Goal: Information Seeking & Learning: Learn about a topic

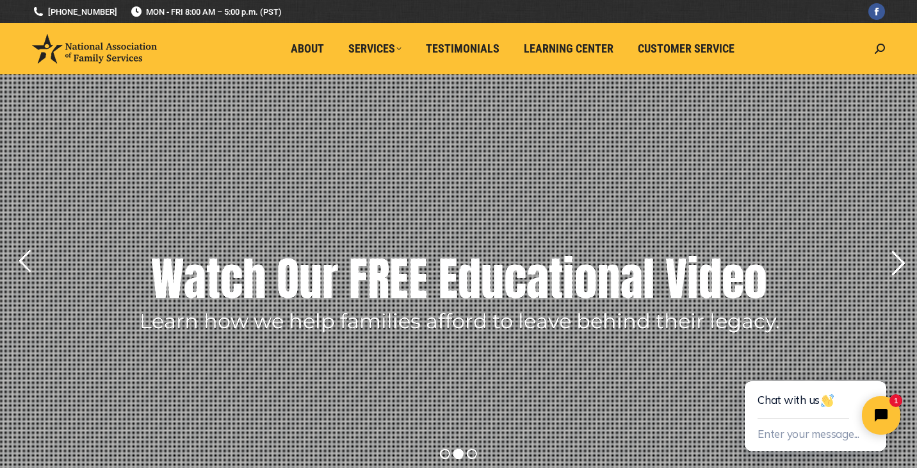
click at [896, 259] on rs-arrow at bounding box center [898, 263] width 32 height 32
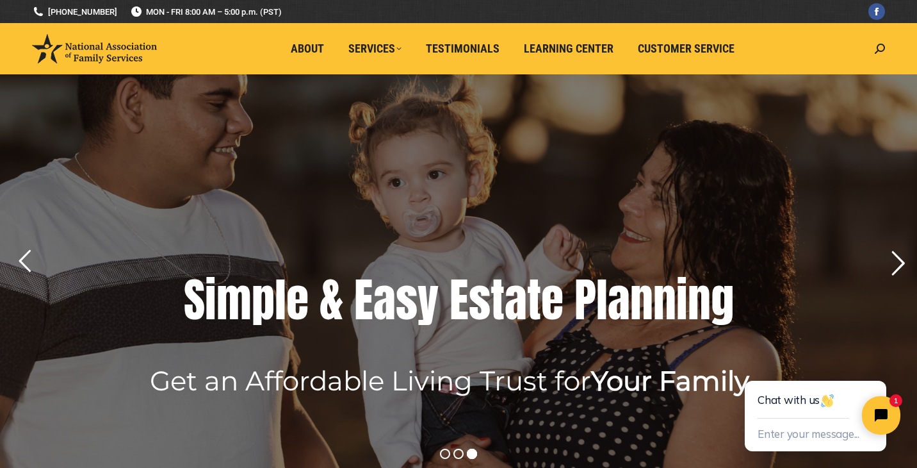
click at [896, 259] on rs-arrow at bounding box center [898, 263] width 32 height 32
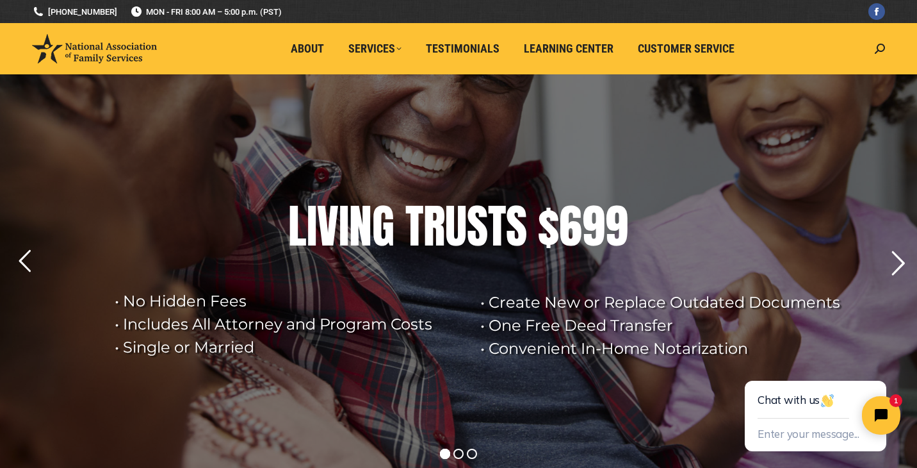
click at [896, 259] on rs-arrow at bounding box center [898, 263] width 32 height 32
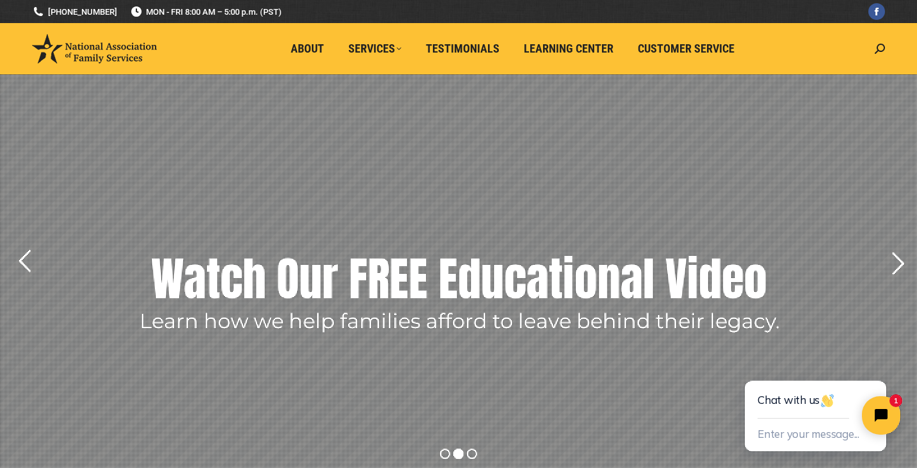
click at [601, 288] on rs-layer "Watch Our FREE Educational Video" at bounding box center [459, 279] width 616 height 64
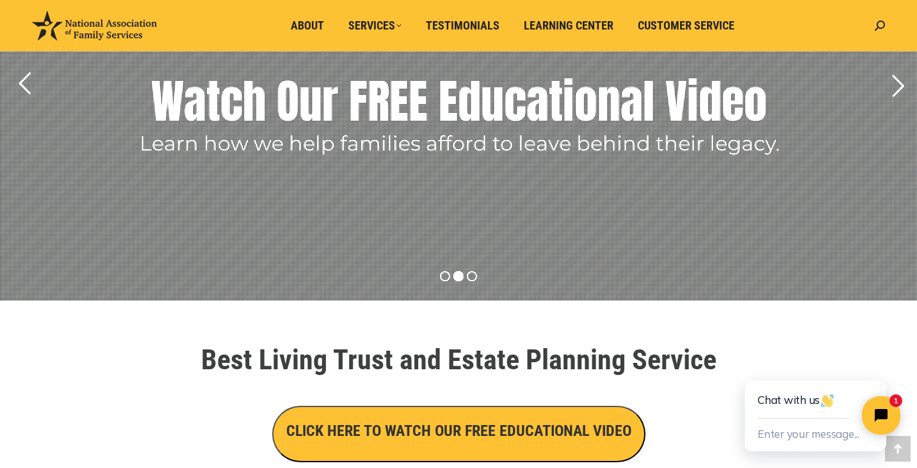
scroll to position [214, 0]
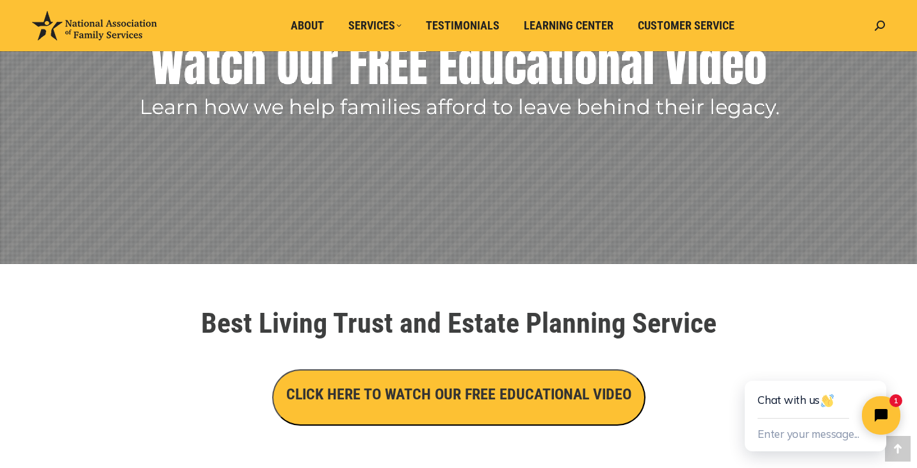
click at [506, 393] on h3 "CLICK HERE TO WATCH OUR FREE EDUCATIONAL VIDEO" at bounding box center [458, 394] width 345 height 22
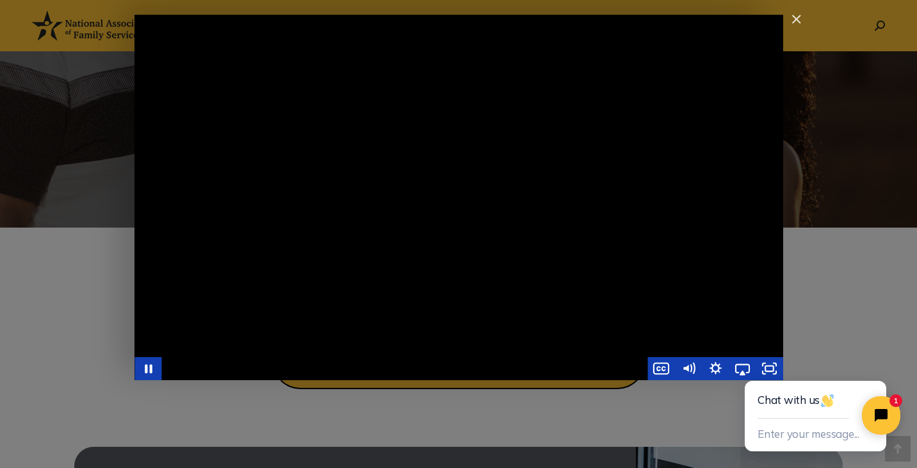
scroll to position [252, 0]
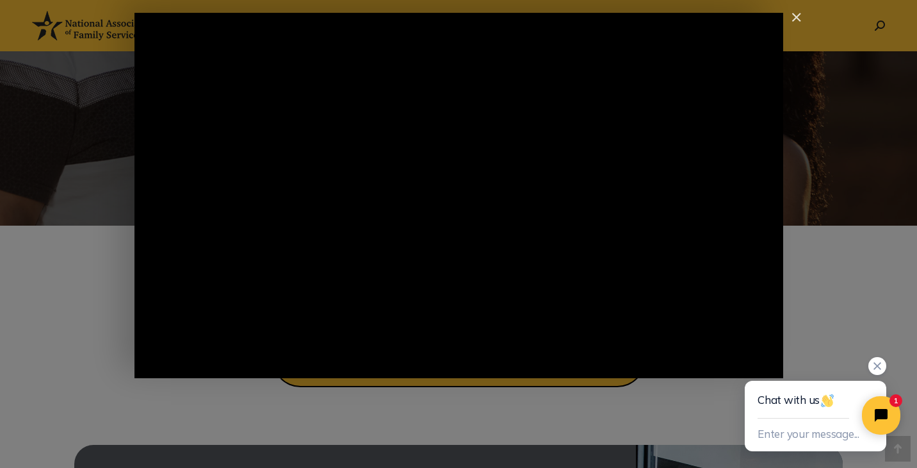
click at [767, 367] on div at bounding box center [816, 371] width 142 height 29
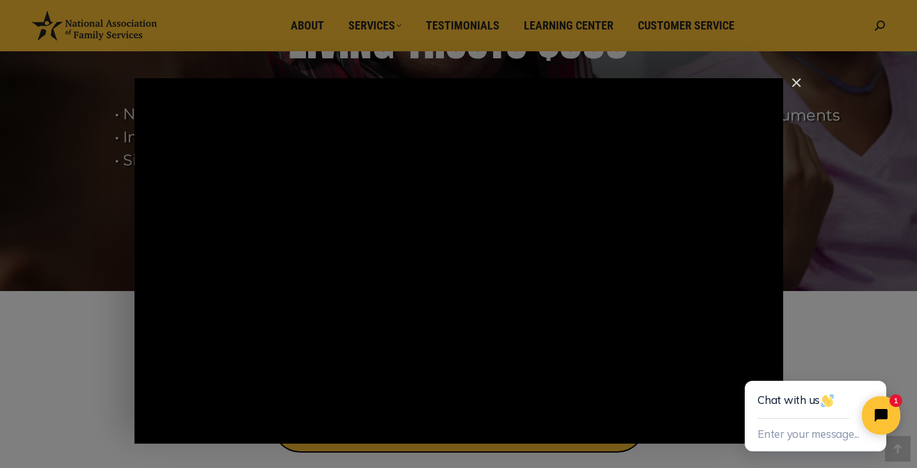
scroll to position [188, 0]
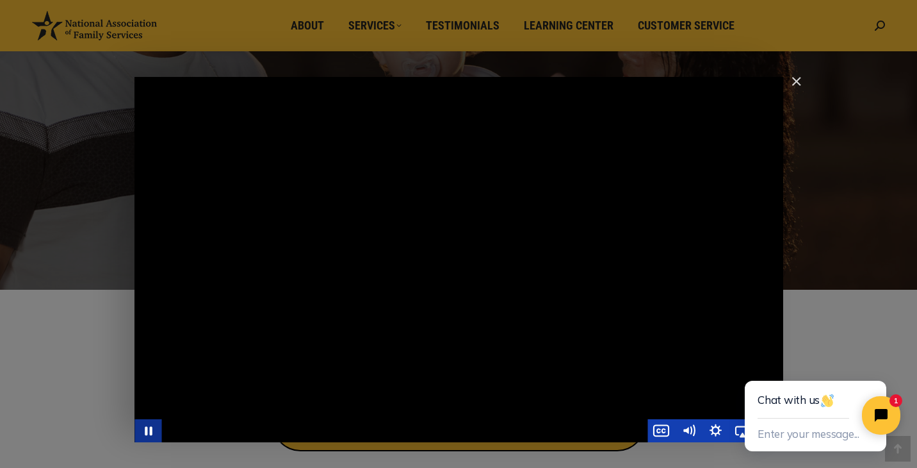
click at [151, 427] on icon "Pause" at bounding box center [149, 430] width 8 height 9
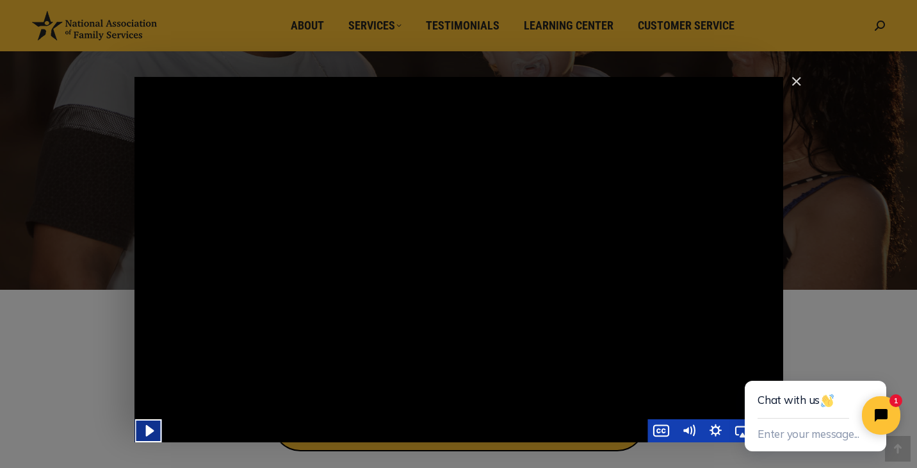
click at [145, 440] on icon "Play Video" at bounding box center [149, 430] width 33 height 28
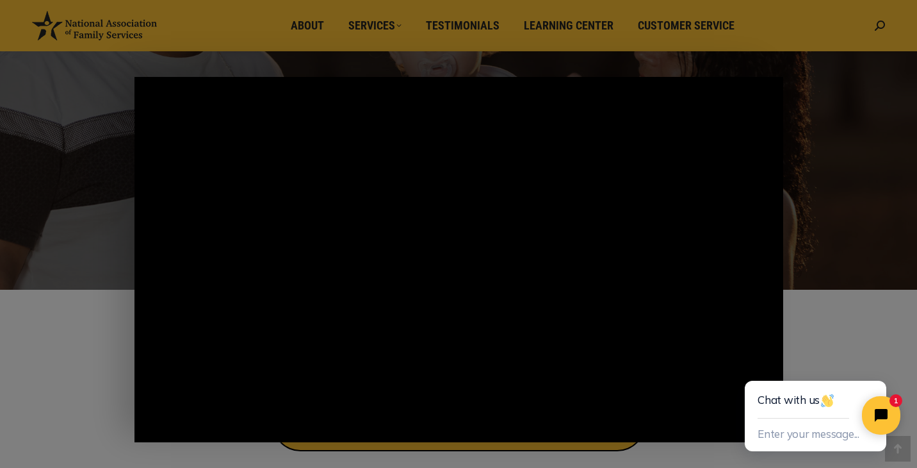
click at [148, 430] on button "Pause" at bounding box center [148, 430] width 27 height 23
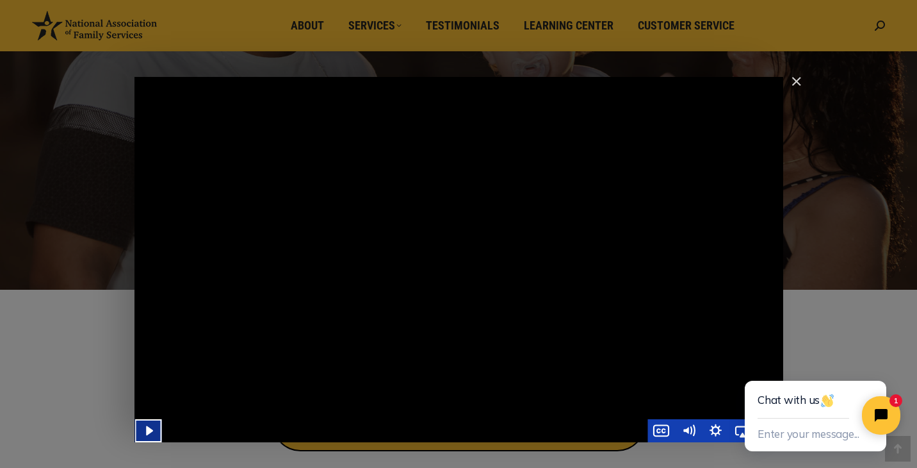
click at [152, 434] on icon "Play Video" at bounding box center [149, 430] width 27 height 23
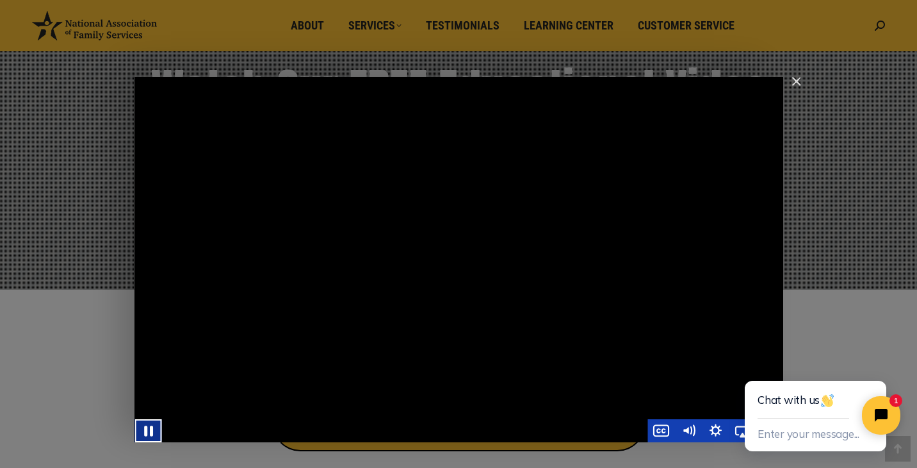
click at [149, 427] on icon "Pause" at bounding box center [148, 430] width 33 height 28
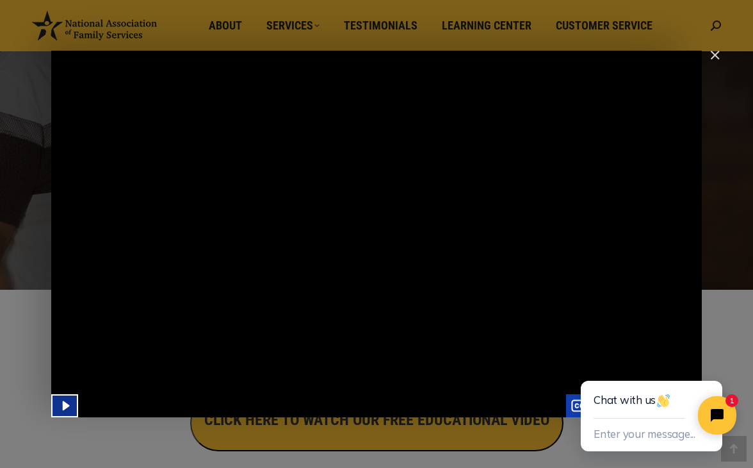
click at [67, 401] on icon "Play Video" at bounding box center [66, 404] width 27 height 23
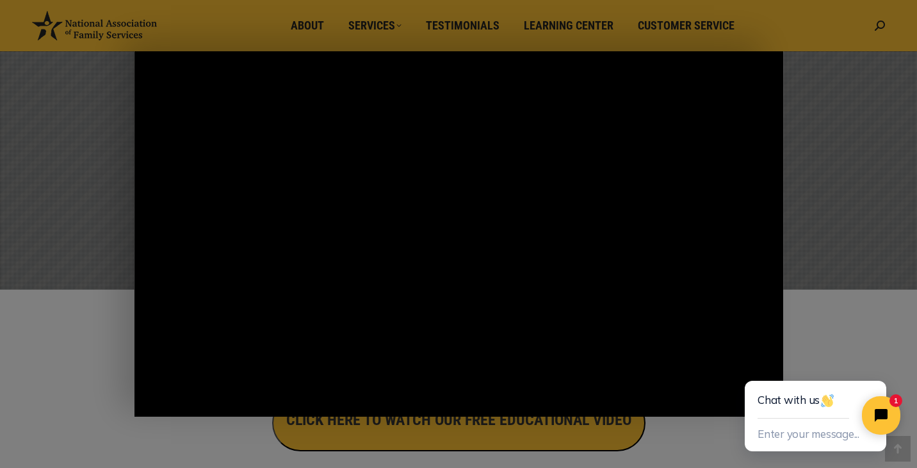
click at [148, 404] on button "Pause" at bounding box center [148, 404] width 27 height 23
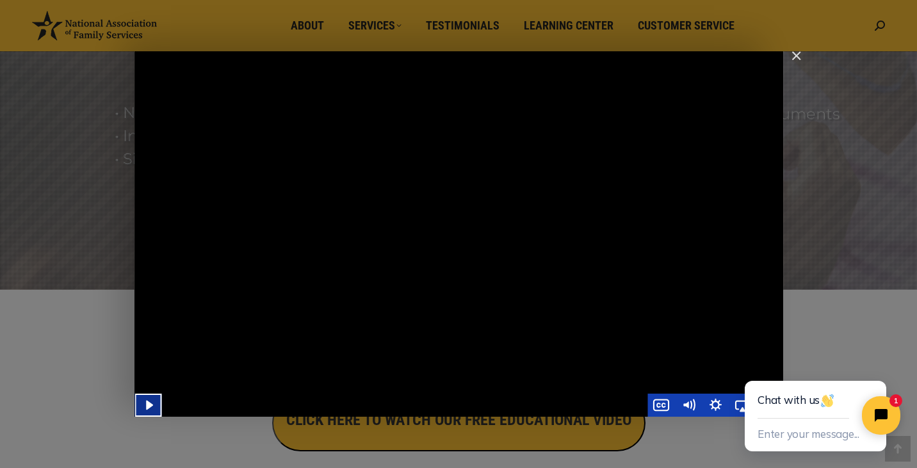
click at [156, 403] on icon "Play Video" at bounding box center [149, 404] width 27 height 23
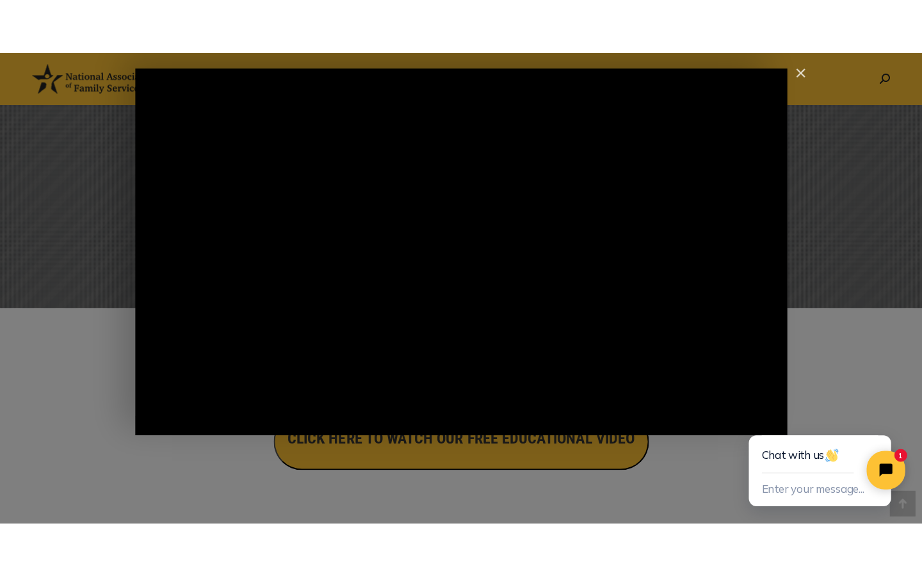
scroll to position [252, 0]
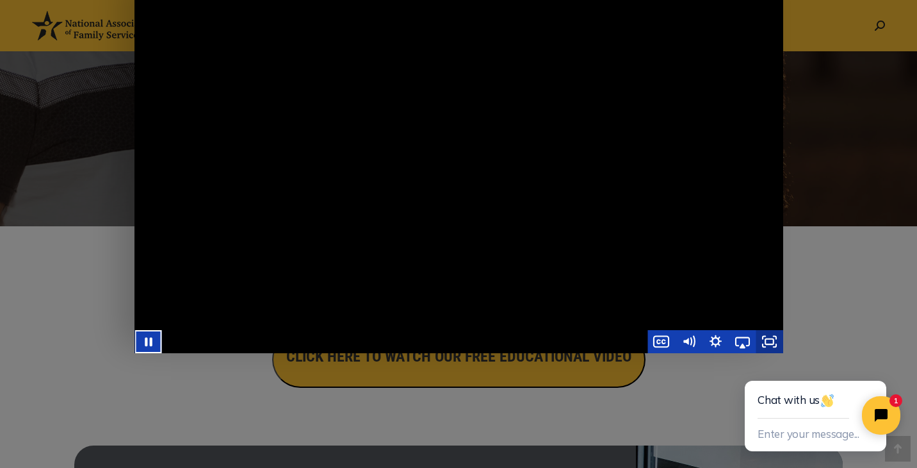
click at [771, 339] on rect "Fullscreen" at bounding box center [770, 341] width 8 height 5
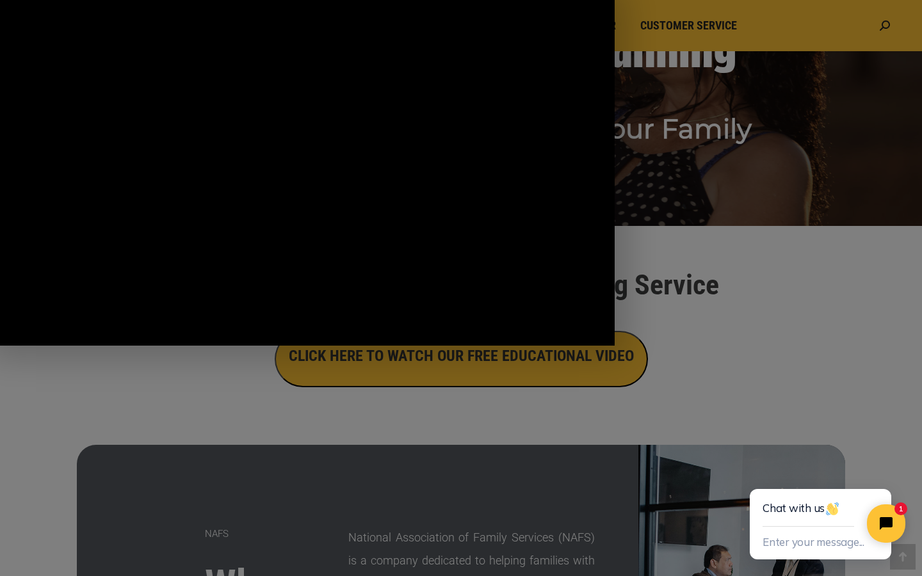
click at [162, 346] on div "Main Video - Full Webinar (Emma) Landon V1.4" at bounding box center [307, 173] width 615 height 346
click at [0, 0] on button "Pause: Main Video - Full Webinar (Emma) Landon V1.4" at bounding box center [0, 0] width 1 height 1
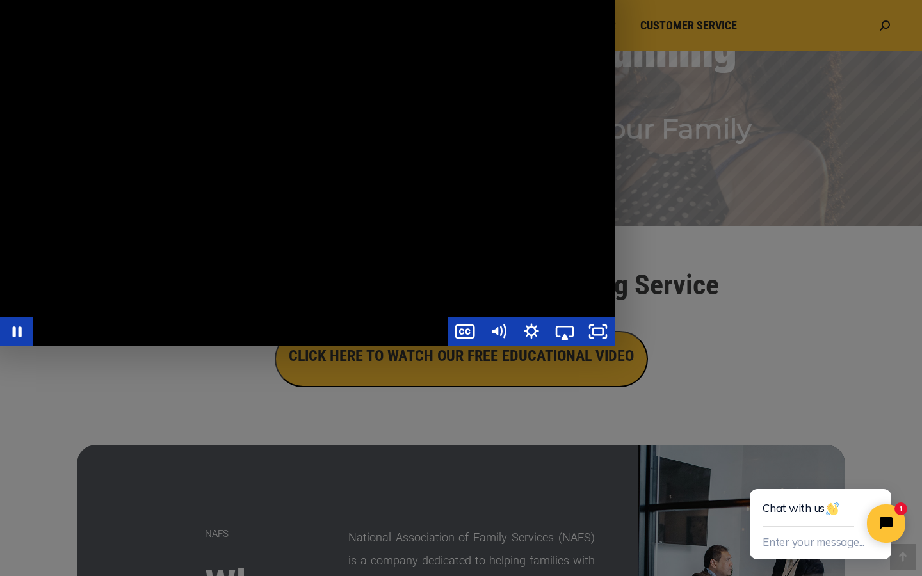
click at [0, 0] on button "Pause: Main Video - Full Webinar (Emma) Landon V1.4" at bounding box center [0, 0] width 1 height 1
